Goal: Information Seeking & Learning: Find specific fact

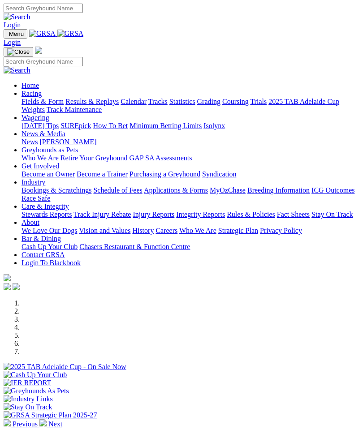
click at [7, 36] on img "Toggle navigation" at bounding box center [7, 36] width 0 height 0
click at [42, 97] on link "Racing" at bounding box center [31, 94] width 20 height 8
click at [85, 105] on link "Results & Replays" at bounding box center [91, 102] width 53 height 8
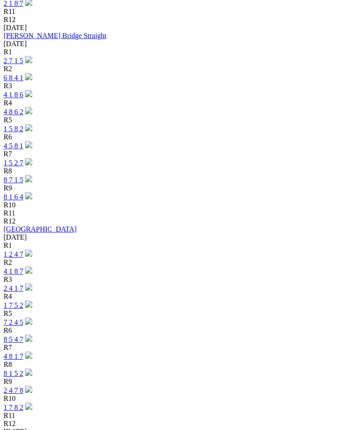
scroll to position [858, 0]
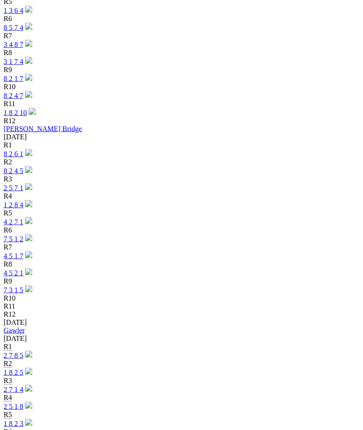
scroll to position [1584, 0]
click at [23, 351] on link "2 7 8 5" at bounding box center [14, 355] width 20 height 8
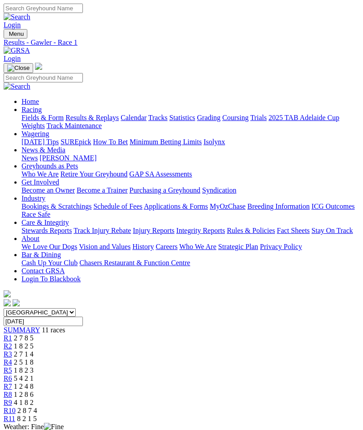
click at [26, 326] on span "SUMMARY" at bounding box center [22, 330] width 36 height 8
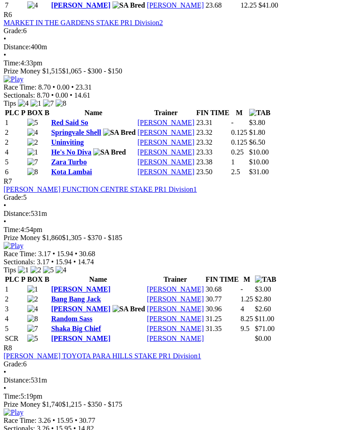
scroll to position [1241, 0]
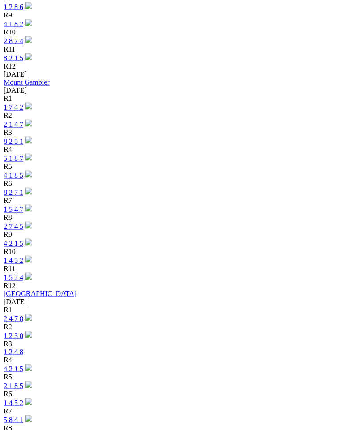
scroll to position [2051, 0]
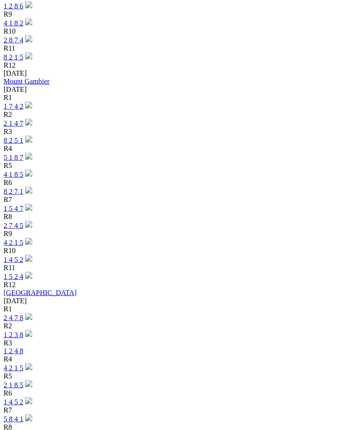
click at [23, 314] on link "2 4 7 8" at bounding box center [14, 318] width 20 height 8
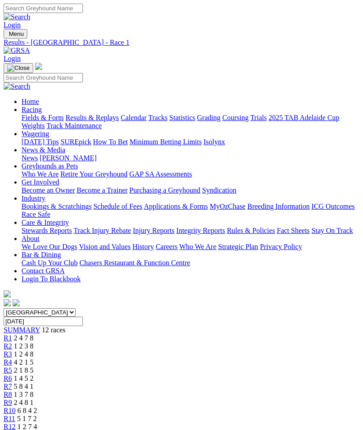
click at [27, 326] on span "SUMMARY" at bounding box center [22, 330] width 36 height 8
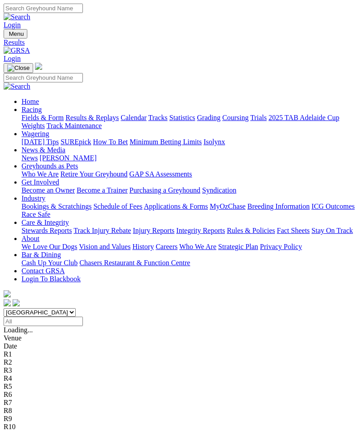
click at [83, 316] on input "Select date" at bounding box center [43, 320] width 79 height 9
type input "Wednesday, 1 Oct 2025"
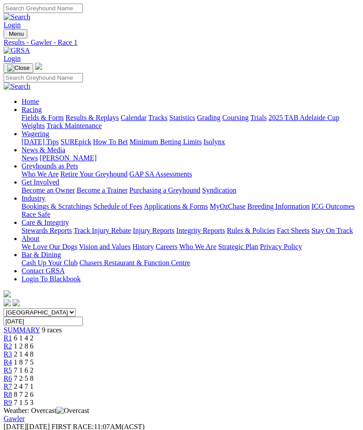
click at [28, 326] on span "SUMMARY" at bounding box center [22, 330] width 36 height 8
click at [31, 326] on span "SUMMARY" at bounding box center [22, 330] width 36 height 8
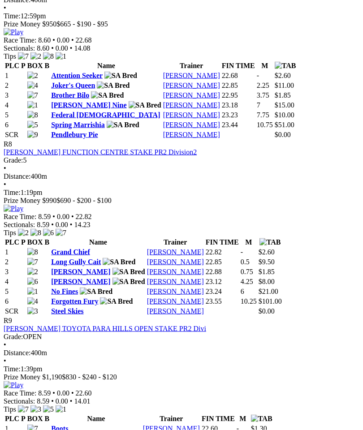
scroll to position [1473, 0]
